Goal: Submit feedback/report problem

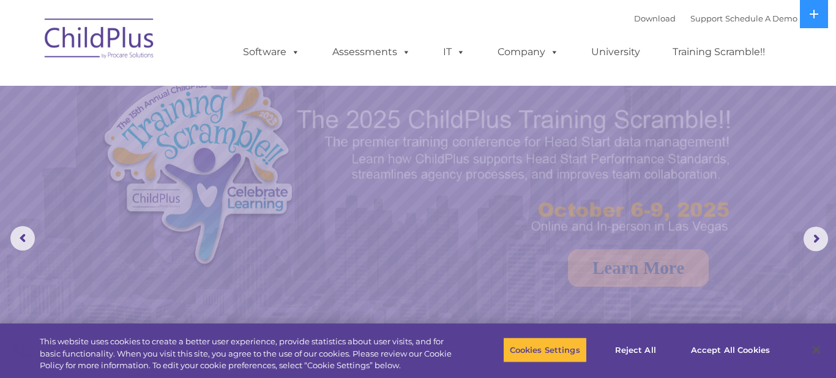
click at [834, 62] on nav "Download Support | Schedule A Demo  MENU MENU Software ChildPlus: The original…" at bounding box center [418, 43] width 836 height 86
click at [819, 151] on img at bounding box center [418, 263] width 836 height 526
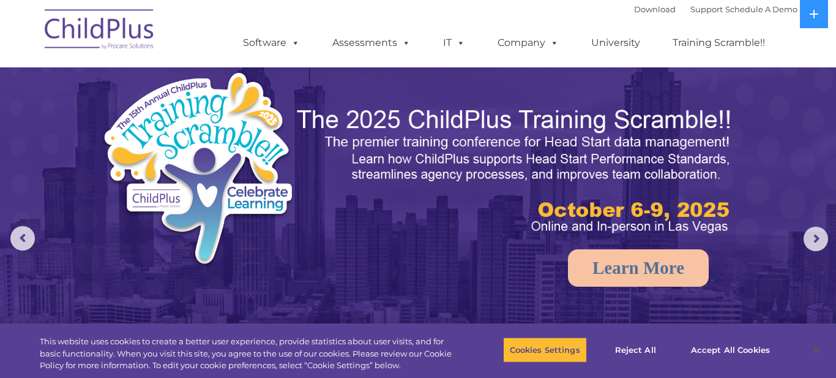
select select "MEDIUM"
